Goal: Find specific page/section: Find specific page/section

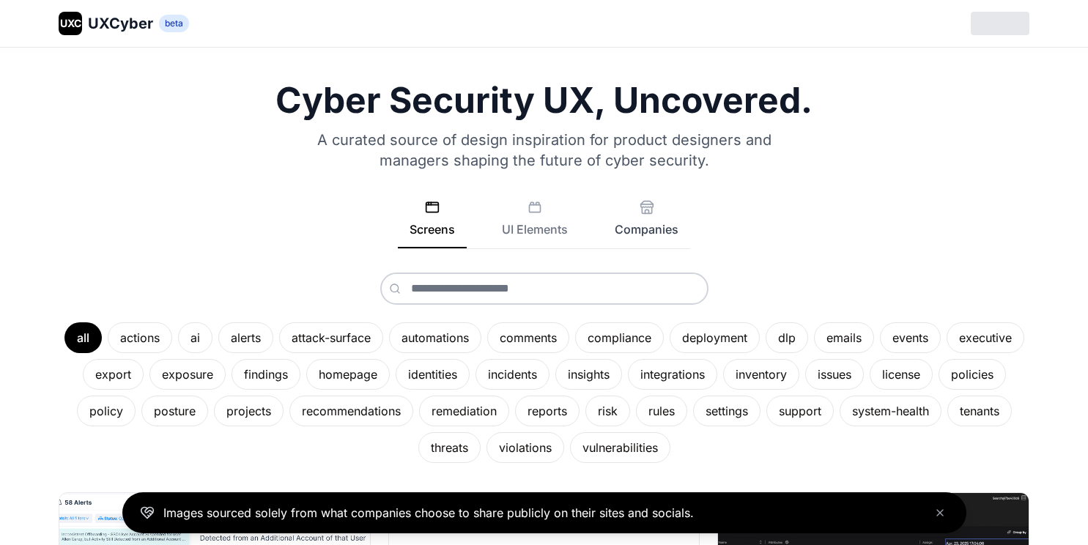
click at [635, 211] on button "Companies" at bounding box center [646, 224] width 87 height 48
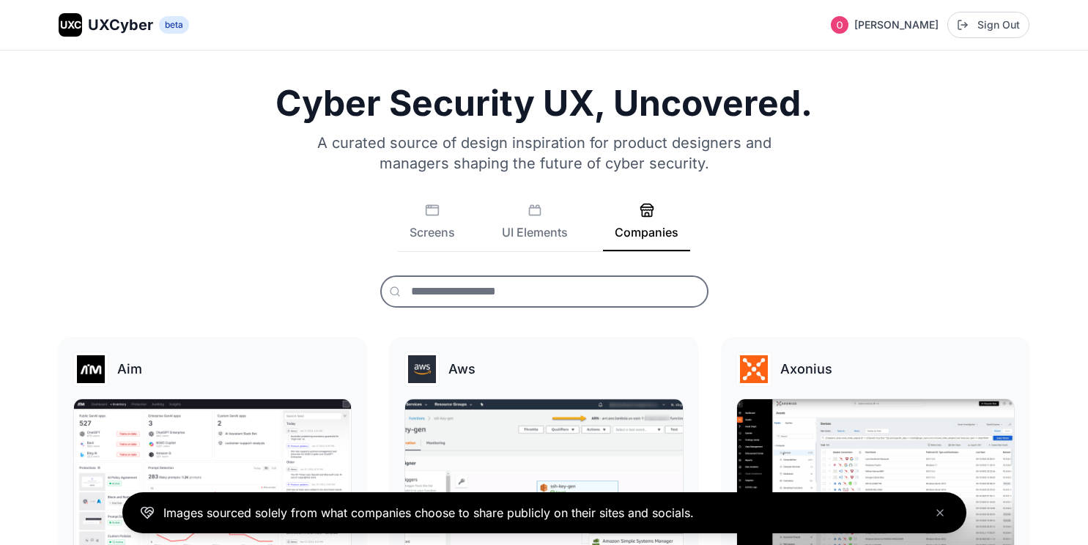
click at [515, 291] on input "text" at bounding box center [544, 292] width 328 height 32
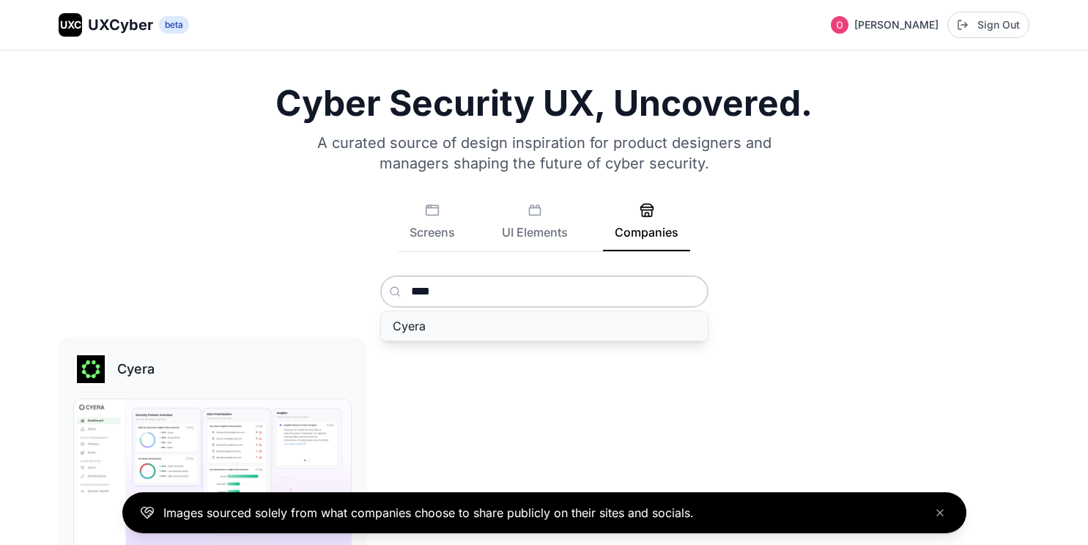
click at [495, 319] on button "Cyera" at bounding box center [544, 325] width 327 height 29
type input "*****"
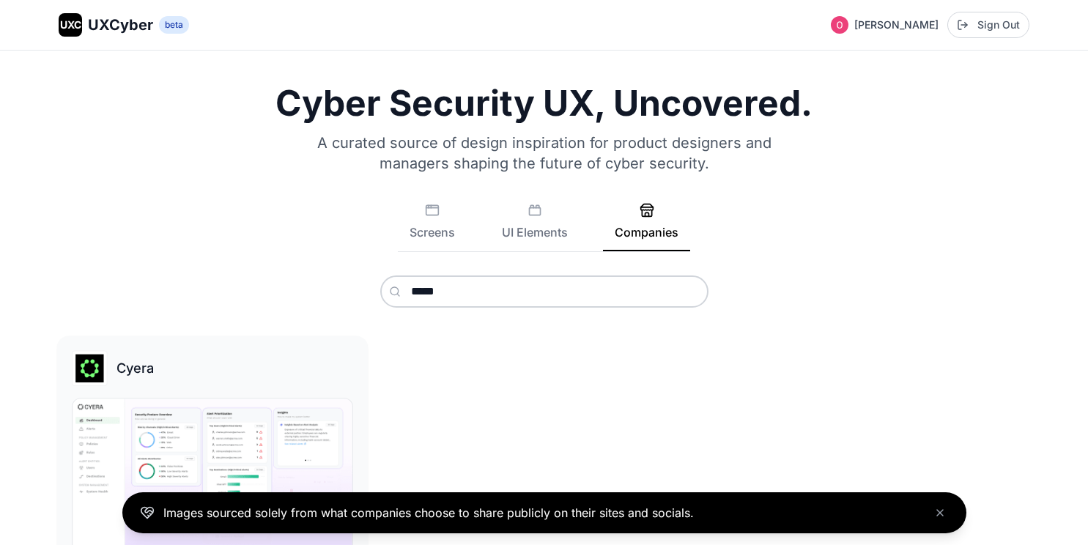
click at [134, 394] on div "Cyera" at bounding box center [212, 453] width 311 height 235
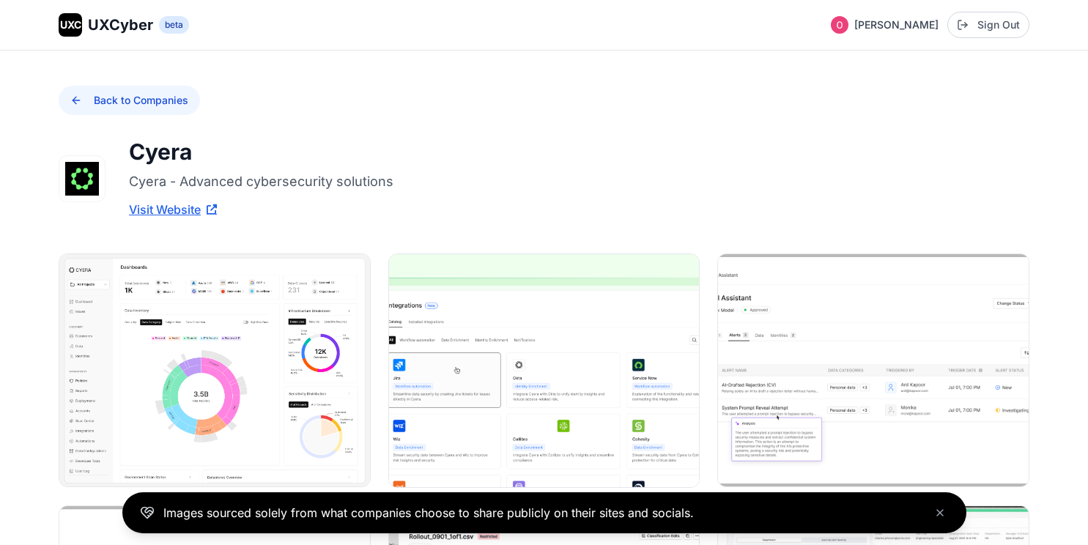
click at [164, 107] on button "Back to Companies" at bounding box center [129, 100] width 141 height 29
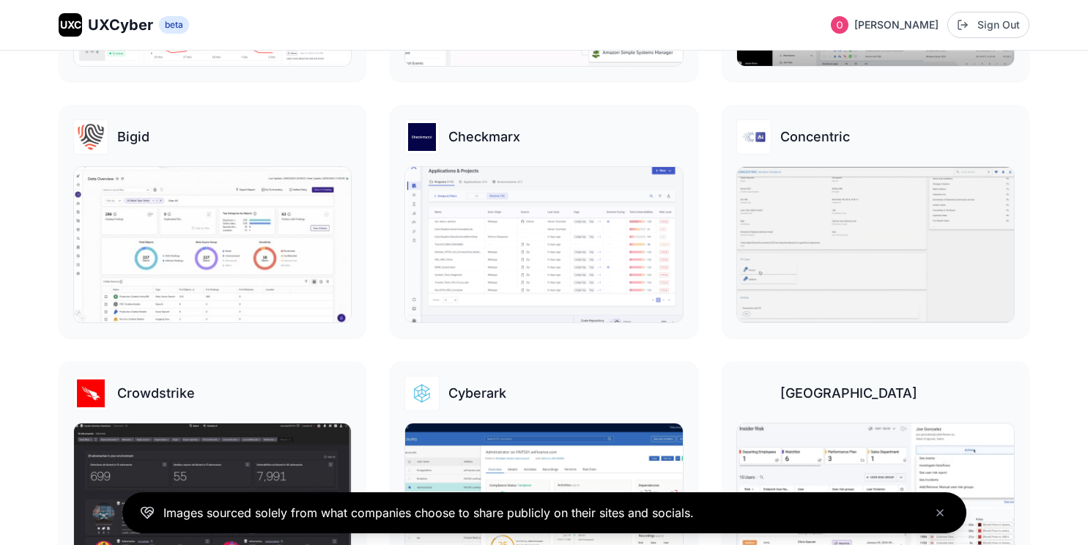
scroll to position [491, 0]
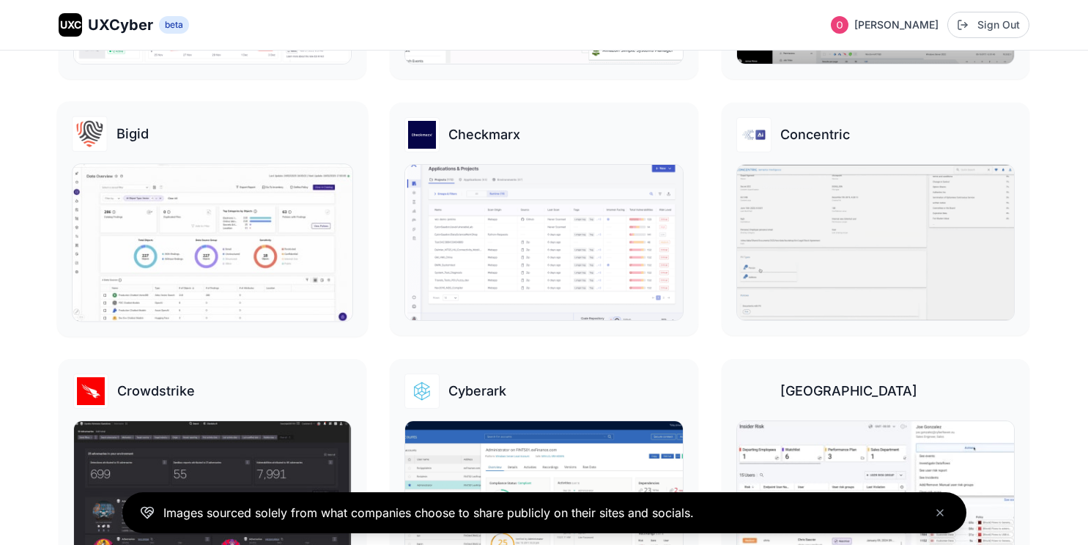
click at [237, 243] on img at bounding box center [213, 242] width 280 height 157
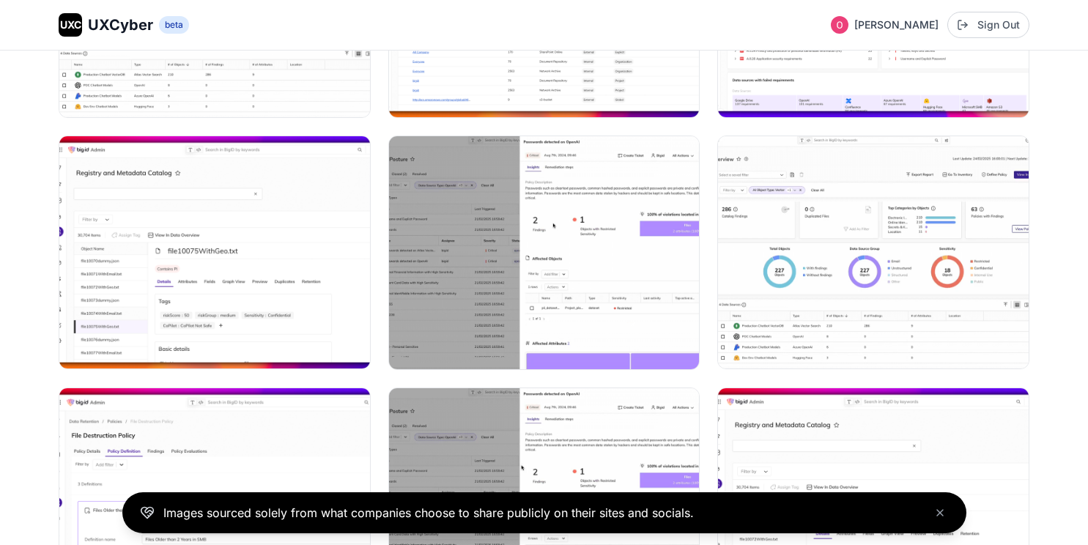
scroll to position [2429, 0]
